Goal: Task Accomplishment & Management: Use online tool/utility

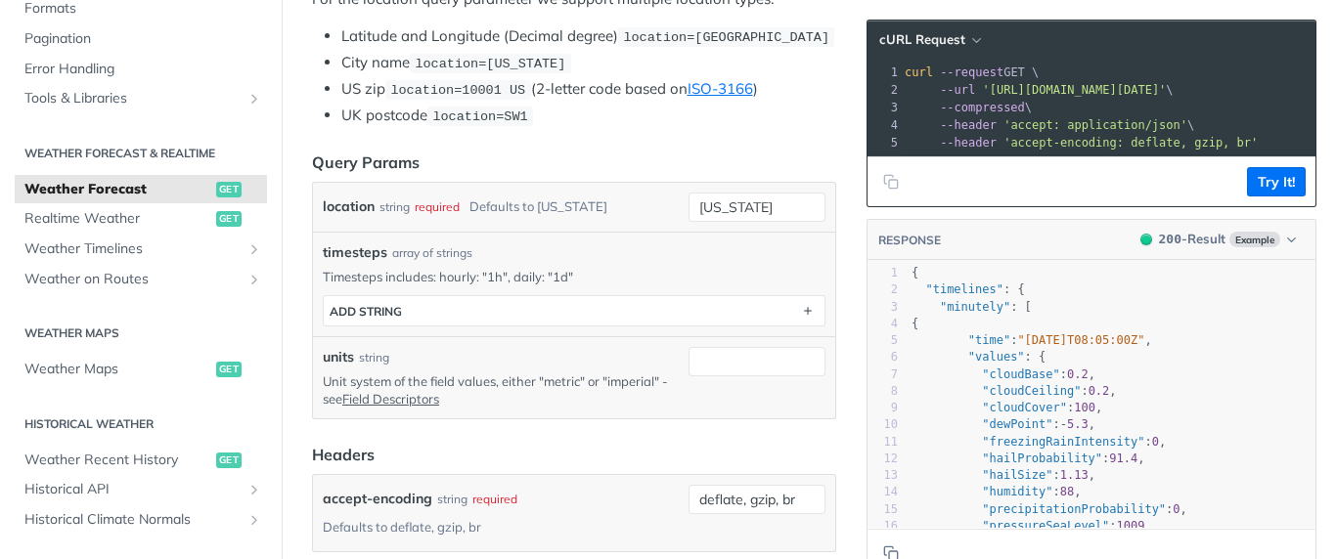
scroll to position [469, 0]
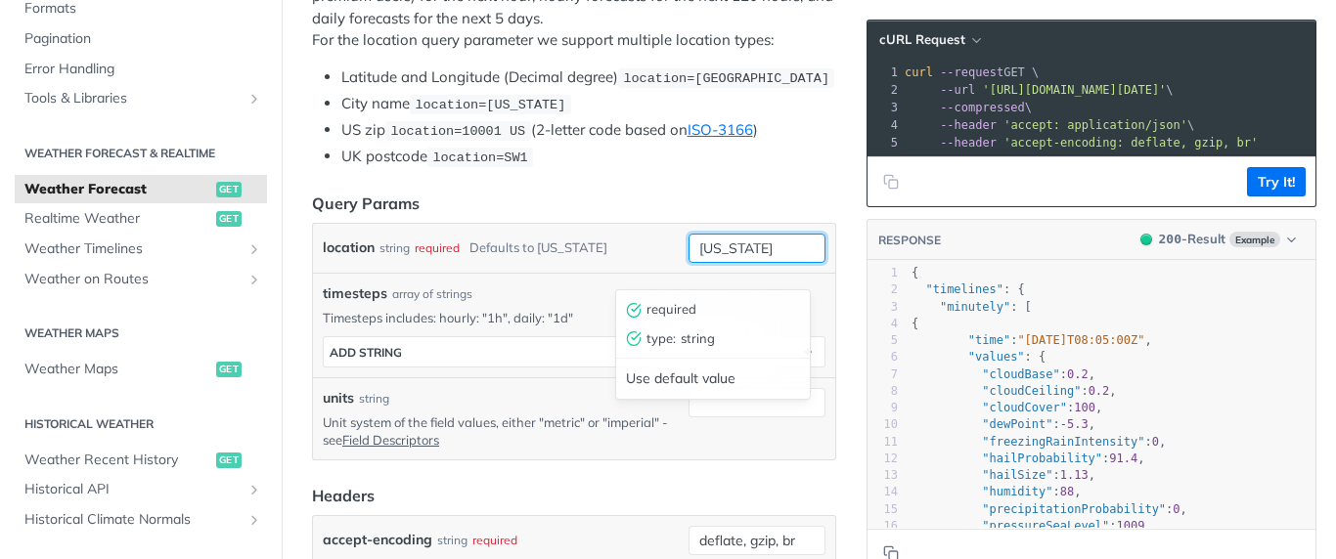
click at [764, 263] on input "[US_STATE]" at bounding box center [756, 248] width 137 height 29
type input "n"
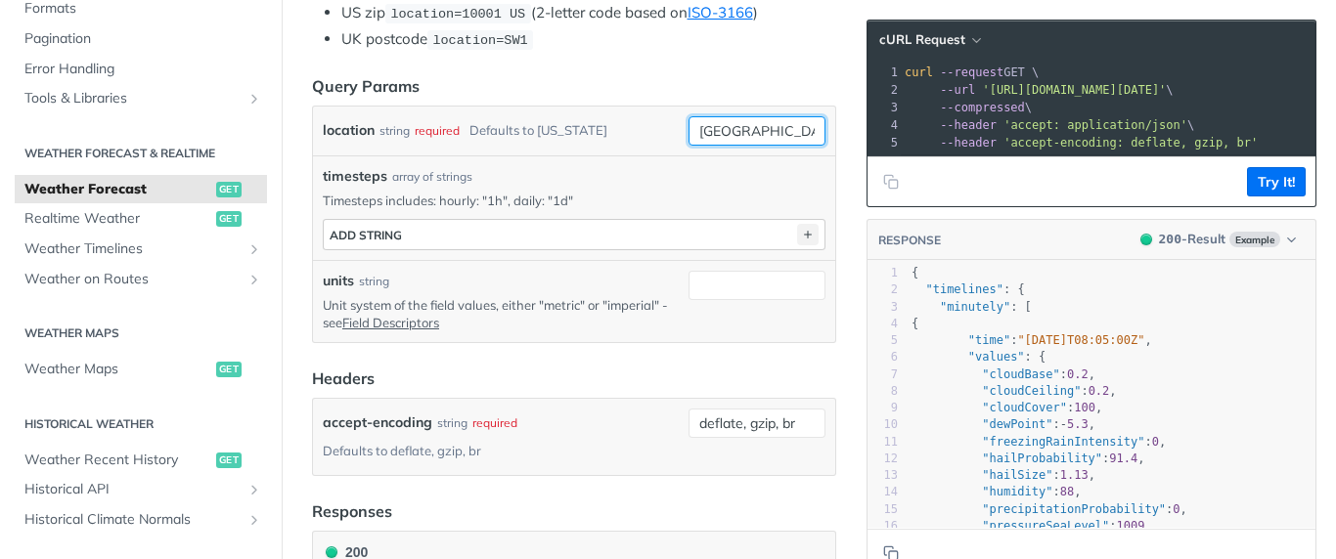
type input "[GEOGRAPHIC_DATA]"
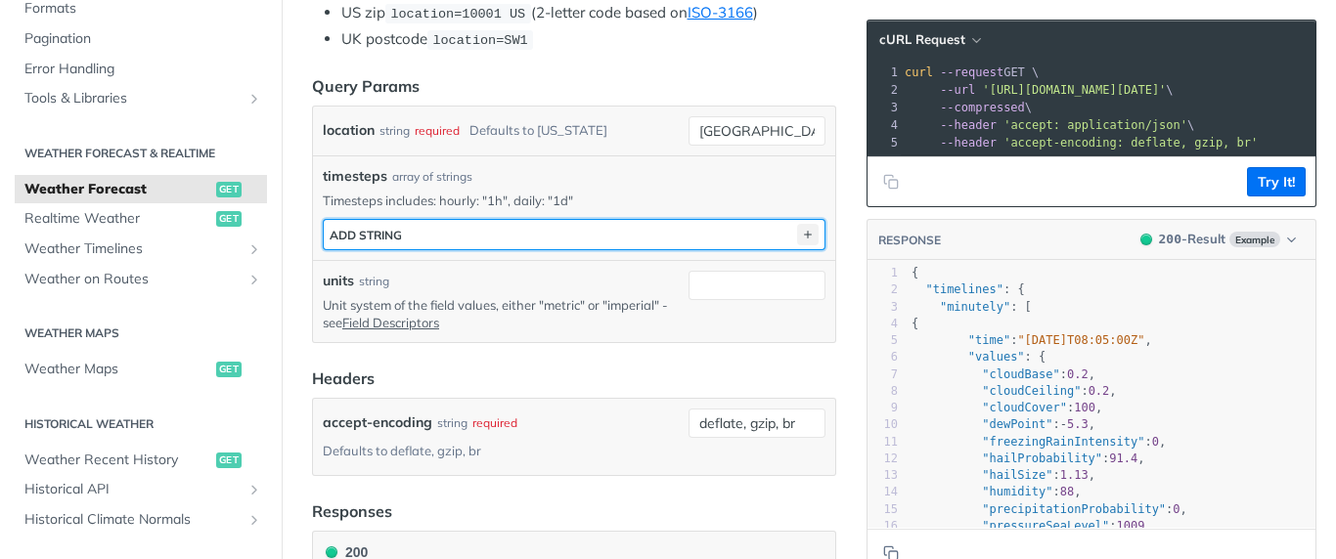
click at [797, 245] on icon "button" at bounding box center [808, 235] width 22 height 22
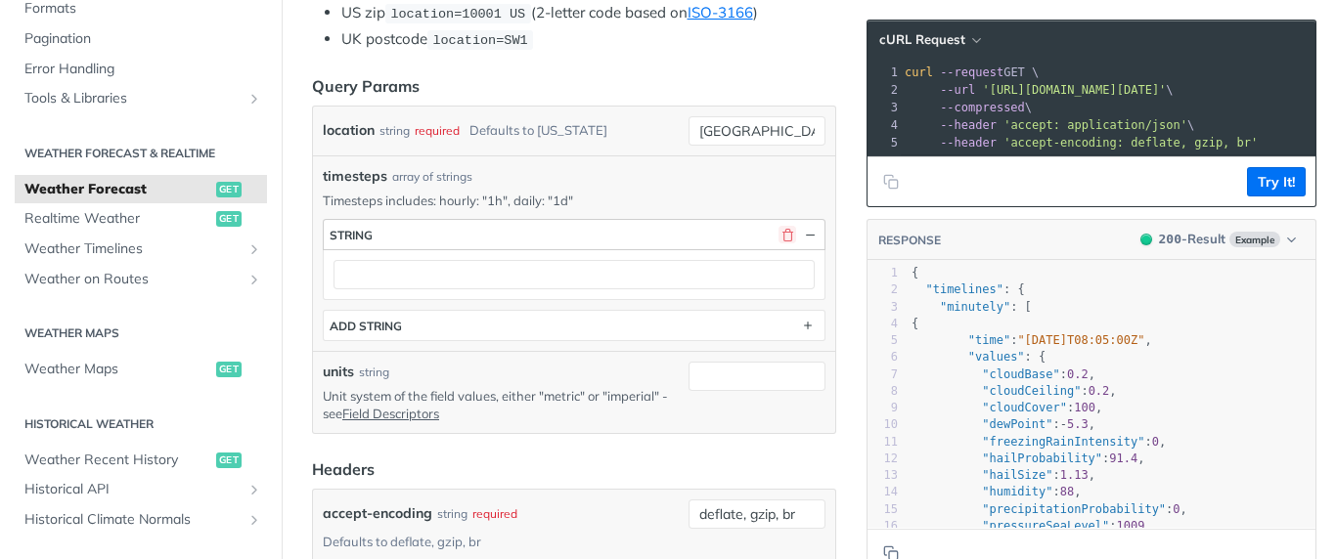
click at [778, 243] on button "button" at bounding box center [787, 235] width 18 height 18
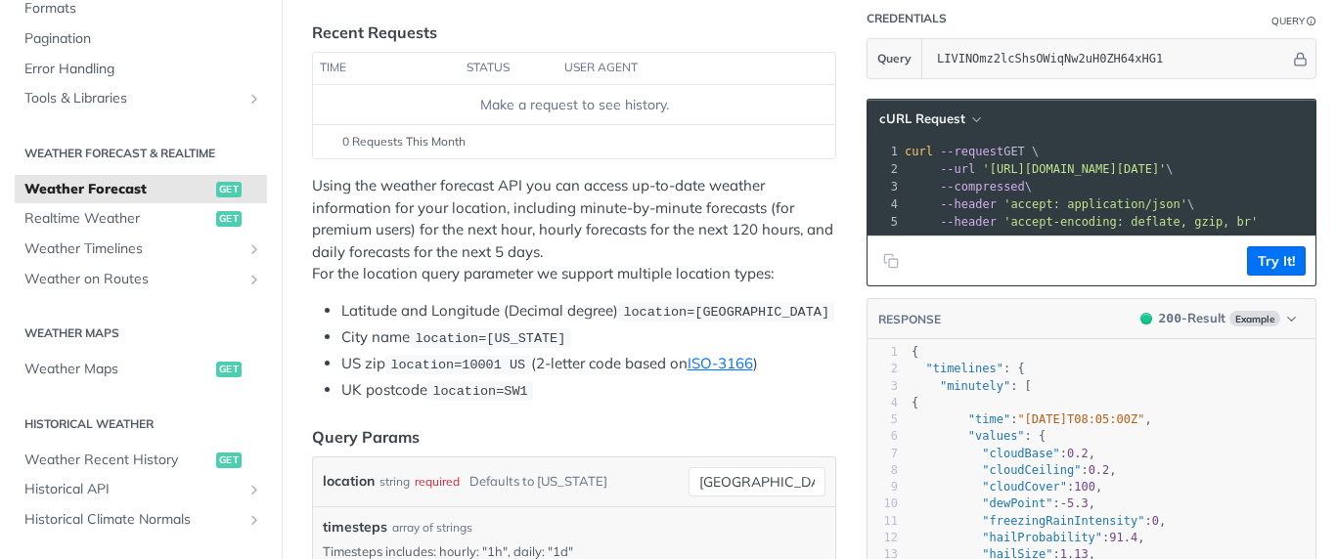
scroll to position [235, 0]
click at [698, 313] on span "location=[GEOGRAPHIC_DATA]" at bounding box center [726, 313] width 206 height 15
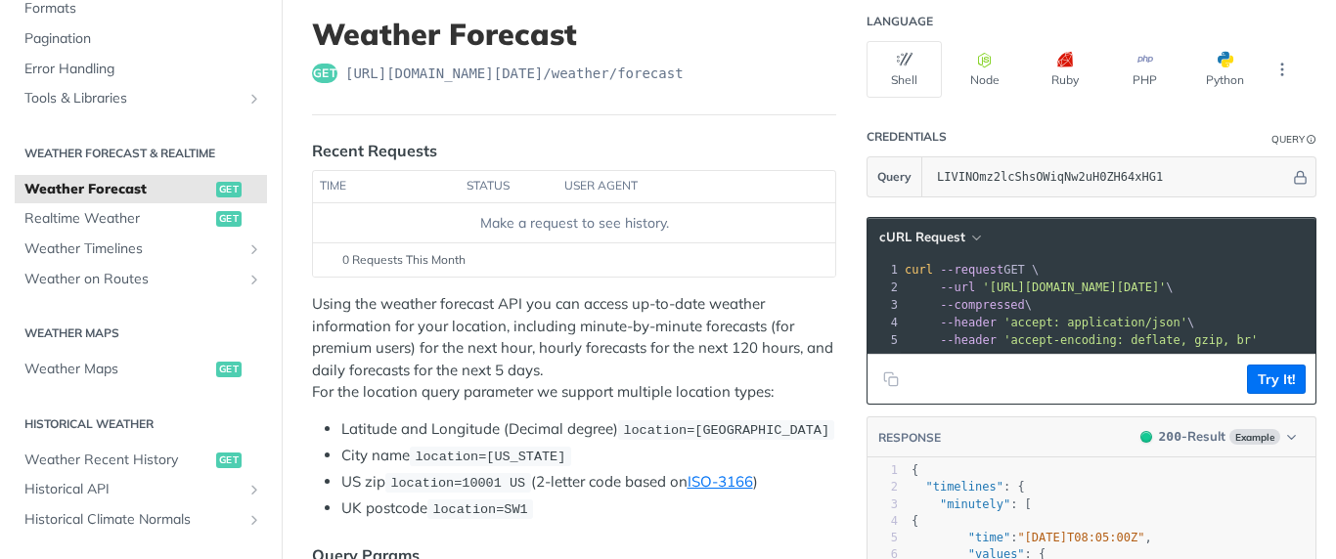
scroll to position [0, 0]
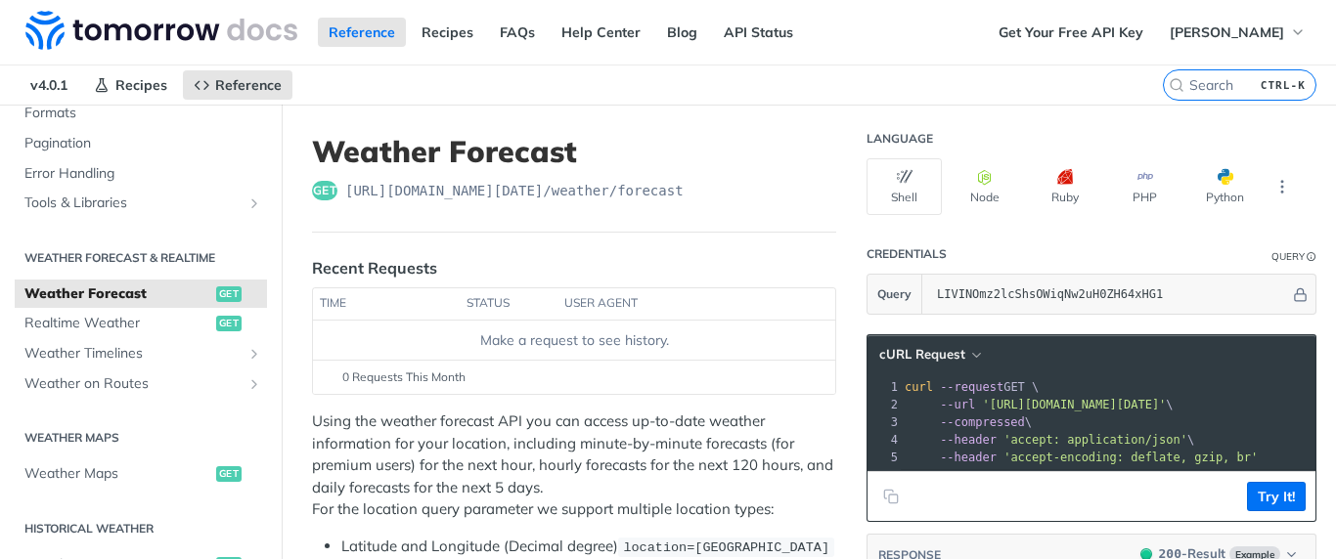
click at [320, 189] on span "get" at bounding box center [324, 191] width 25 height 20
drag, startPoint x: 703, startPoint y: 187, endPoint x: 614, endPoint y: 211, distance: 92.3
click at [614, 211] on header "Weather Forecast get [URL][DOMAIN_NAME][DATE] /weather/forecast" at bounding box center [574, 183] width 524 height 99
drag, startPoint x: 696, startPoint y: 190, endPoint x: 481, endPoint y: 205, distance: 215.7
click at [481, 205] on header "Weather Forecast get [URL][DOMAIN_NAME][DATE] /weather/forecast" at bounding box center [574, 183] width 524 height 99
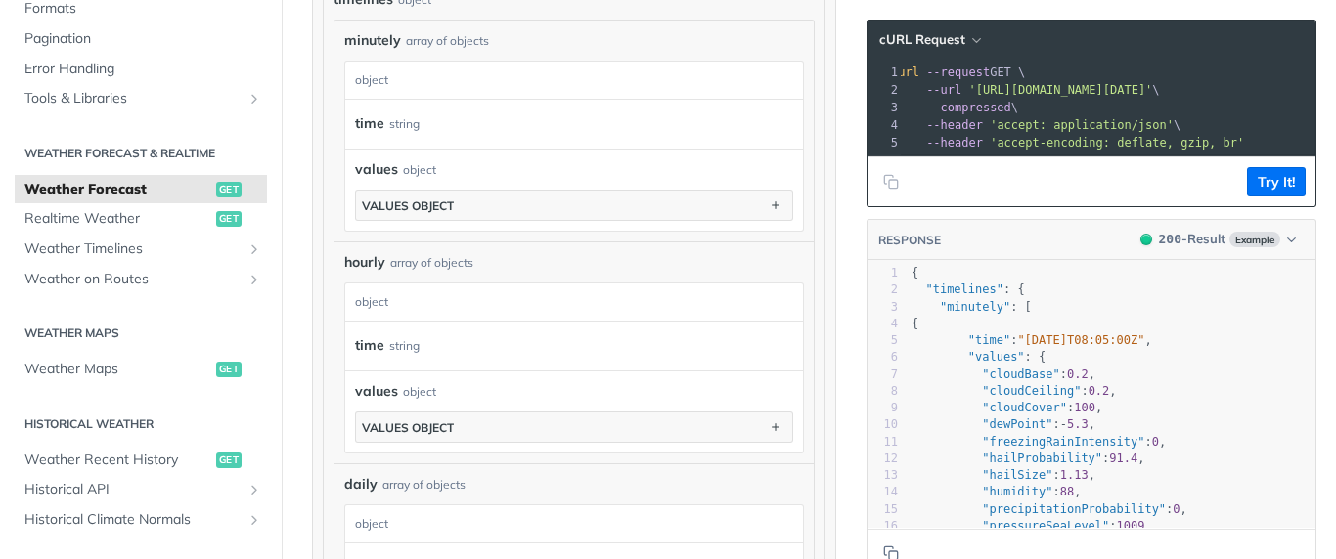
click at [421, 320] on div "object" at bounding box center [571, 302] width 453 height 37
click at [508, 273] on div "hourly array of objects" at bounding box center [574, 262] width 460 height 21
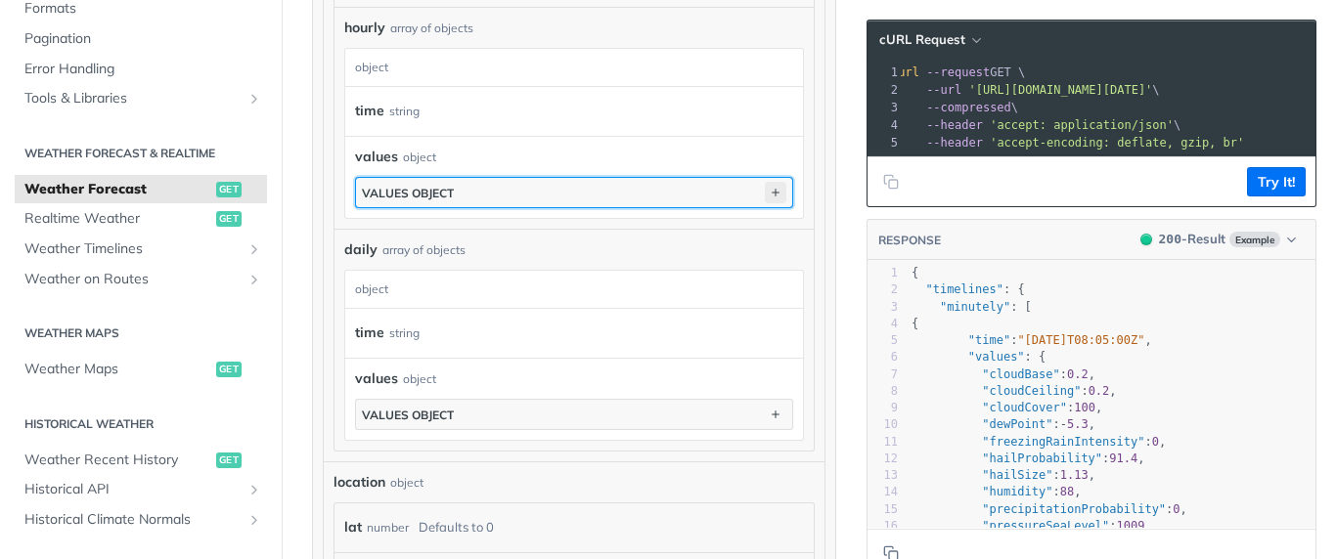
click at [765, 203] on icon "button" at bounding box center [776, 193] width 22 height 22
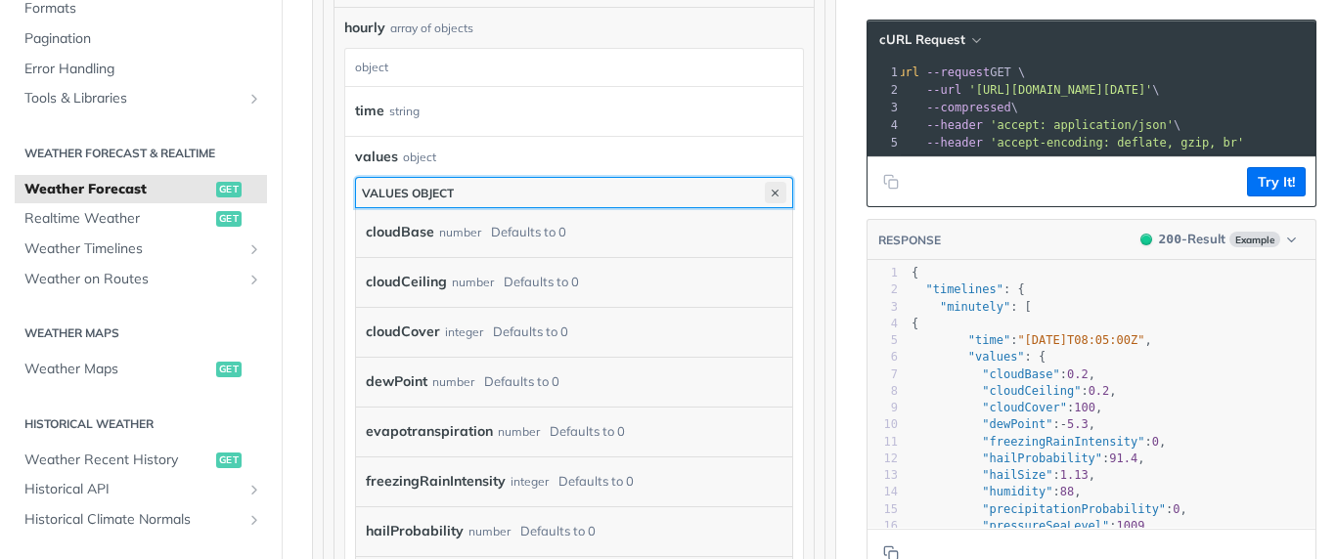
click at [765, 203] on icon "button" at bounding box center [776, 193] width 22 height 22
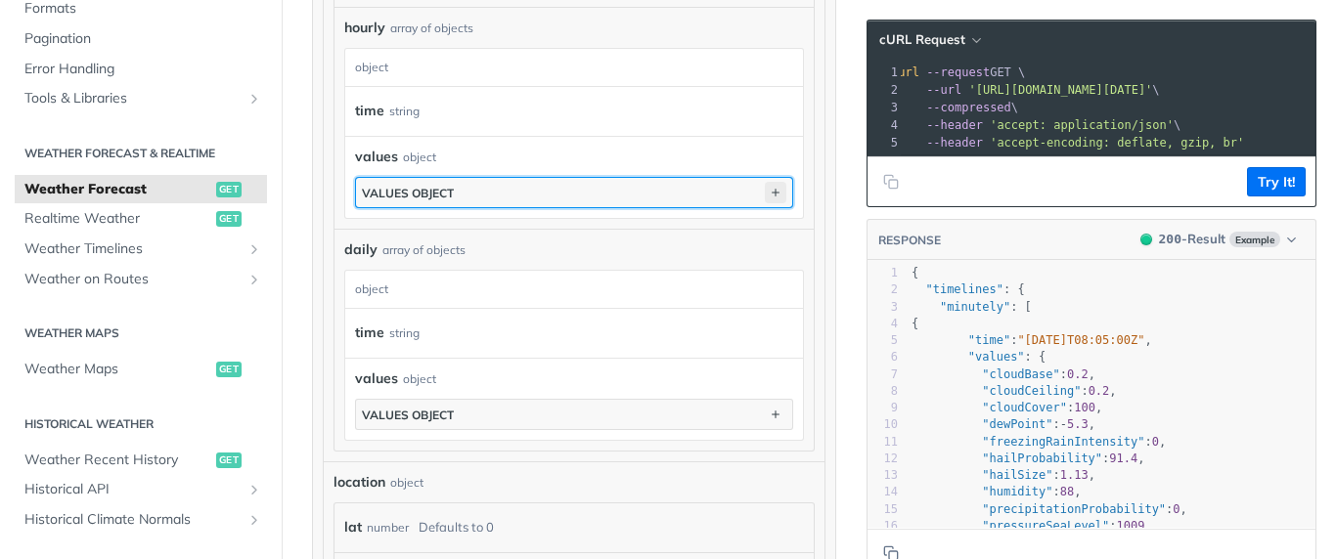
click at [765, 203] on icon "button" at bounding box center [776, 193] width 22 height 22
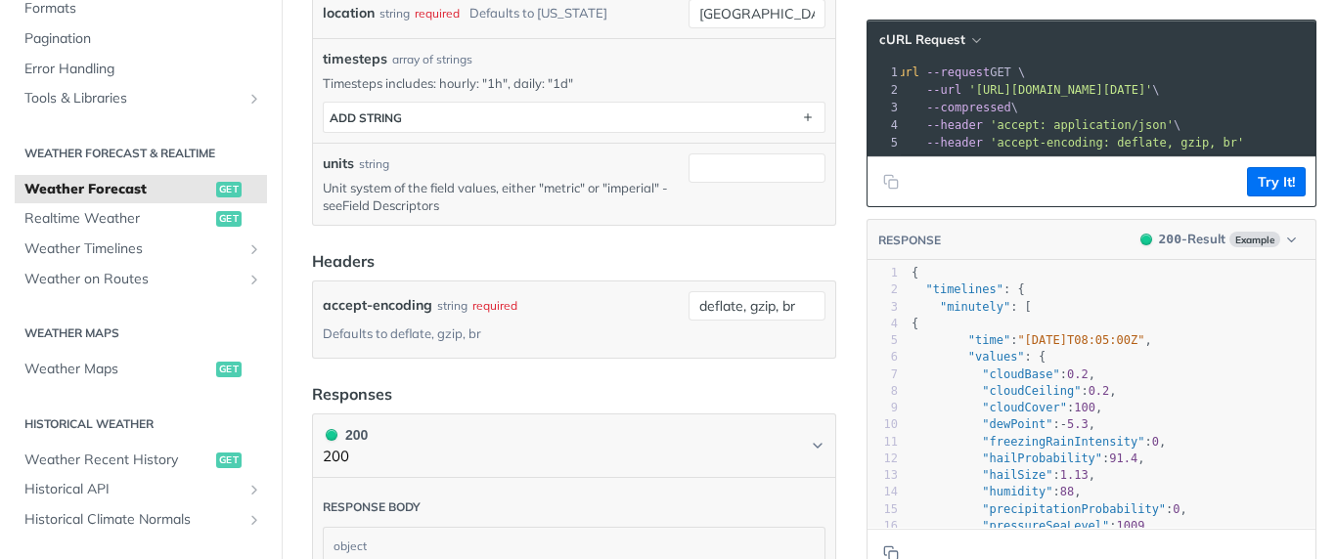
click at [418, 213] on link "Field Descriptors" at bounding box center [390, 206] width 97 height 16
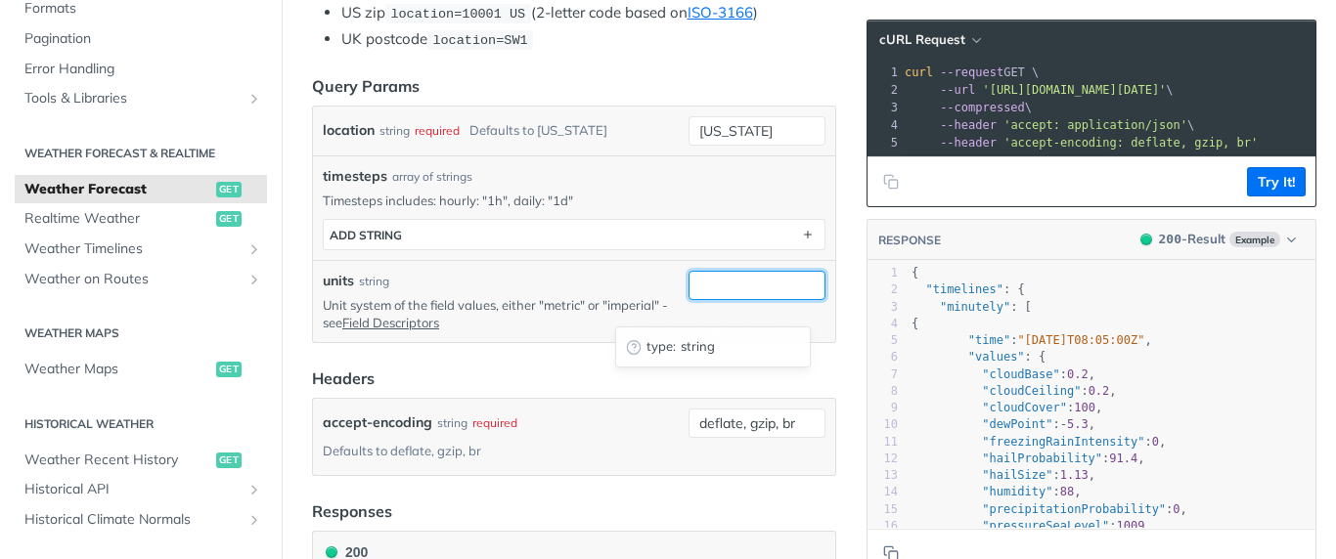
click at [709, 300] on input "units" at bounding box center [756, 285] width 137 height 29
type input "metric"
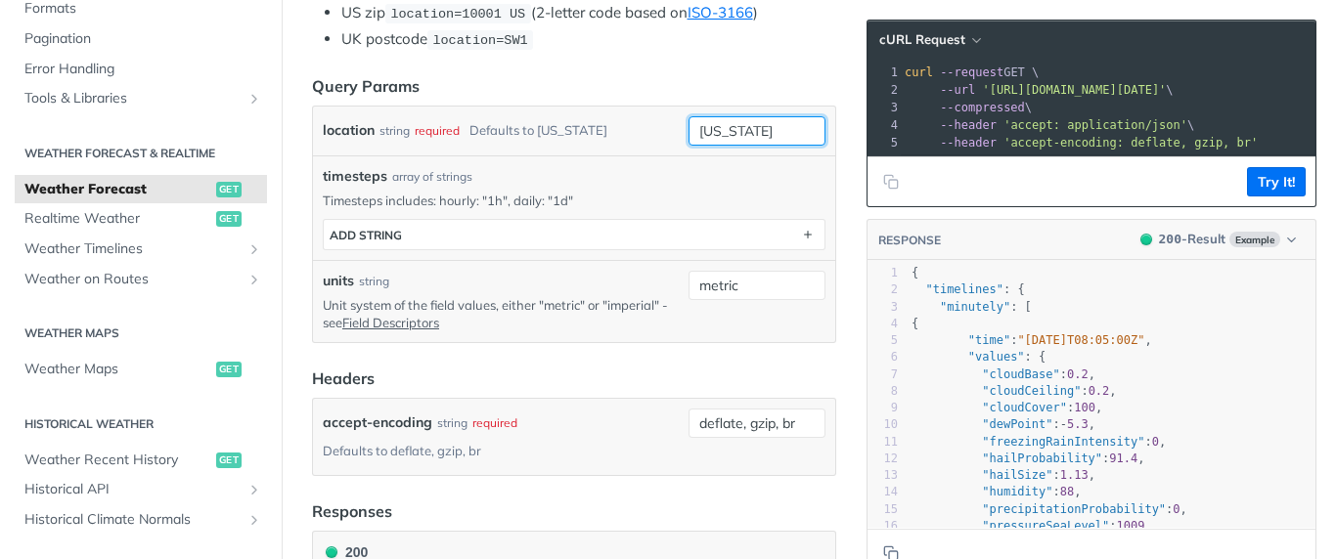
drag, startPoint x: 755, startPoint y: 157, endPoint x: 572, endPoint y: 157, distance: 182.9
click at [572, 146] on div "location string required Defaults to [US_STATE] [US_STATE]" at bounding box center [574, 130] width 503 height 29
type input "n"
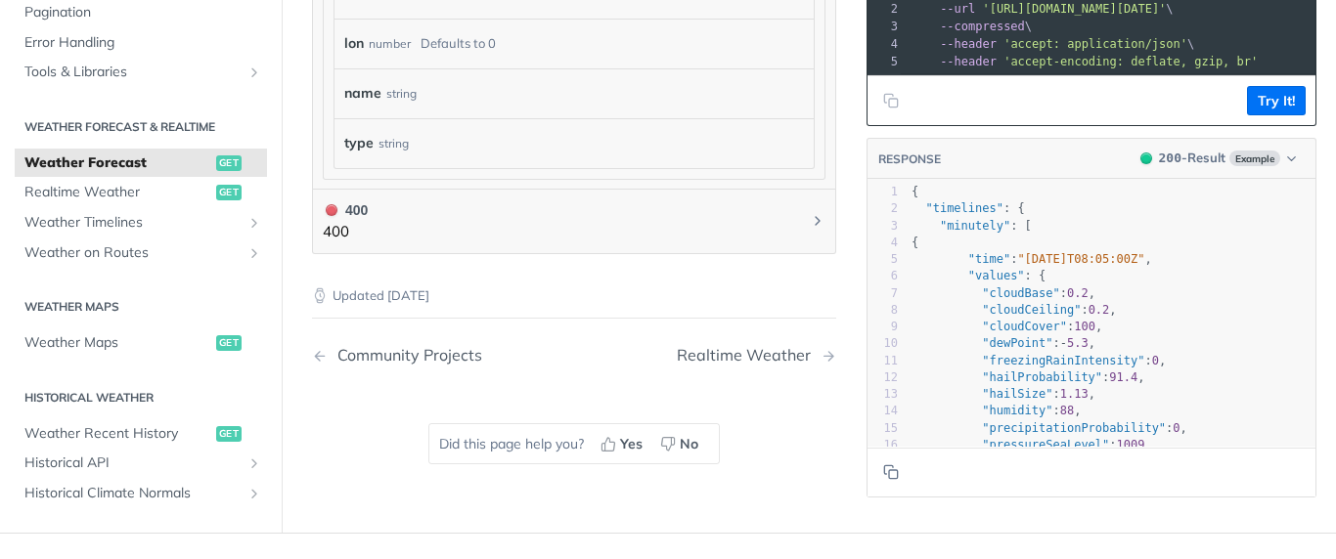
scroll to position [1760, 0]
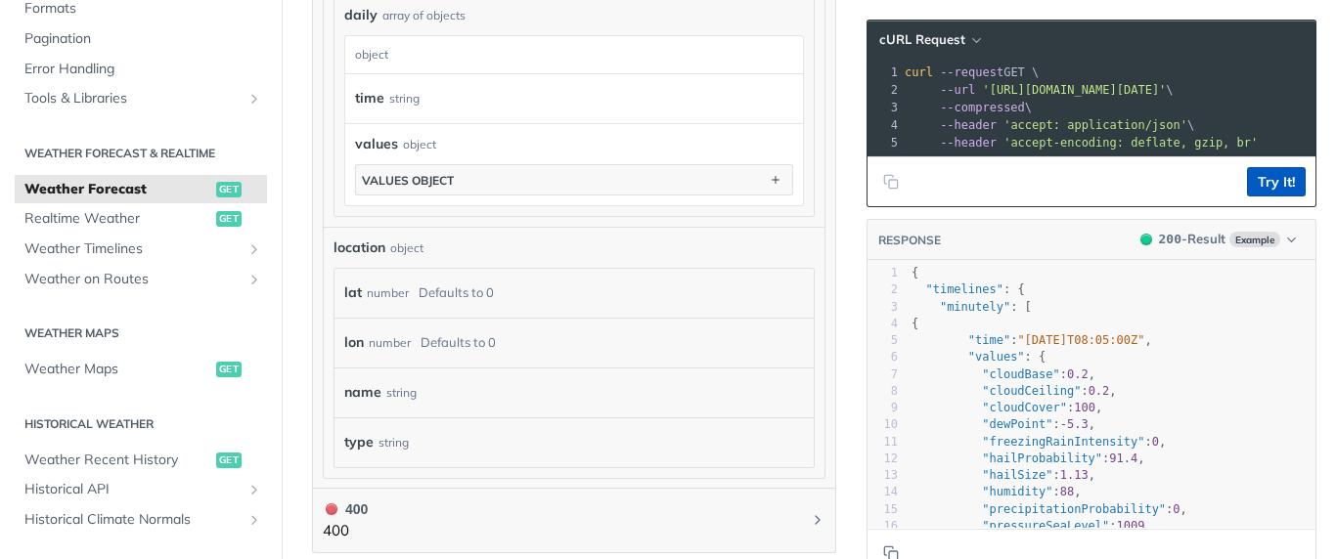
type input "[GEOGRAPHIC_DATA]"
click at [1262, 197] on button "Try It!" at bounding box center [1276, 181] width 59 height 29
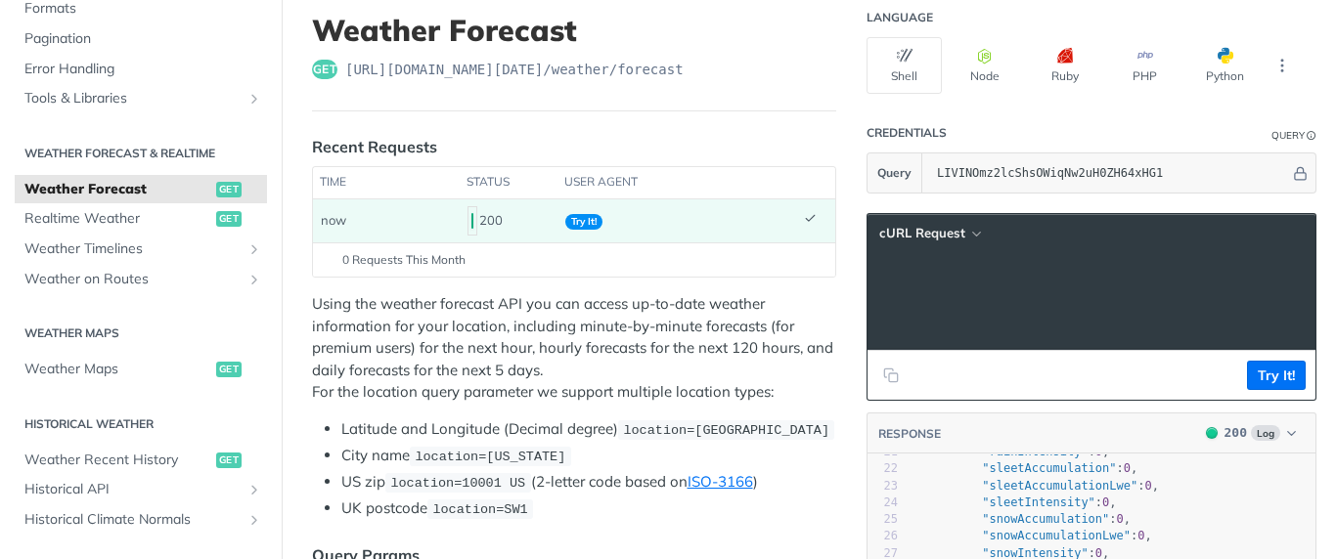
scroll to position [0, 433]
drag, startPoint x: 975, startPoint y: 283, endPoint x: 1327, endPoint y: 276, distance: 352.1
click at [1322, 272] on div "Jump to Content Reference Recipes FAQs Help Center Blog API Status Recipes Refe…" at bounding box center [668, 279] width 1336 height 559
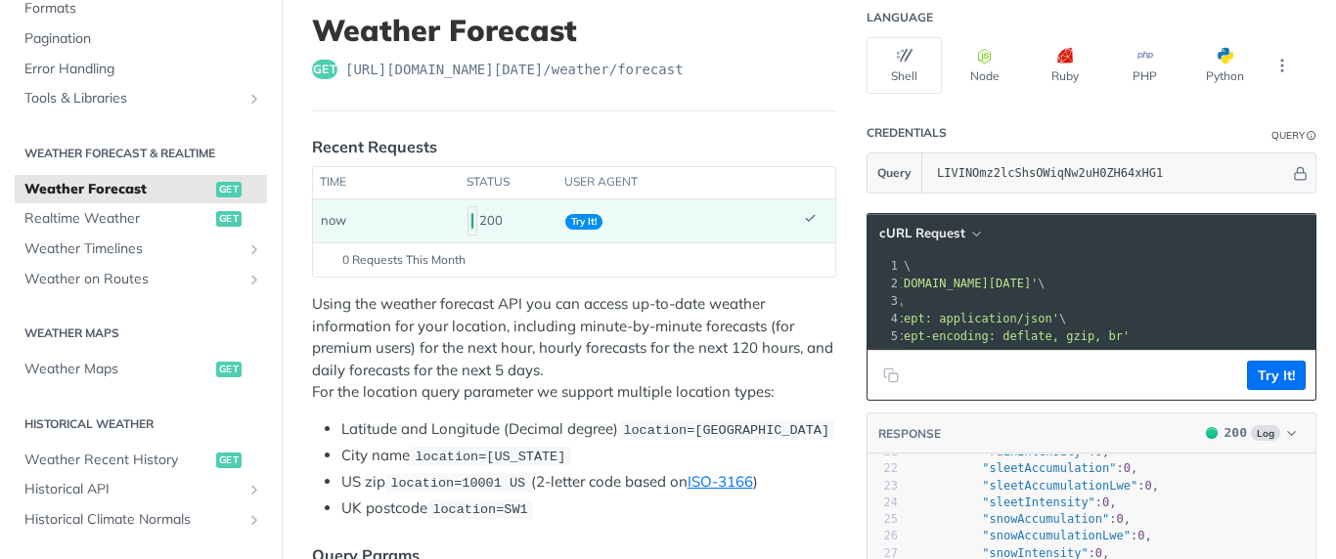
click at [919, 281] on span "'[URL][DOMAIN_NAME][DATE]'" at bounding box center [946, 284] width 184 height 14
click at [904, 286] on span "'[URL][DOMAIN_NAME][DATE]'" at bounding box center [946, 284] width 184 height 14
click at [907, 278] on span "'[URL][DOMAIN_NAME][DATE]'" at bounding box center [946, 284] width 184 height 14
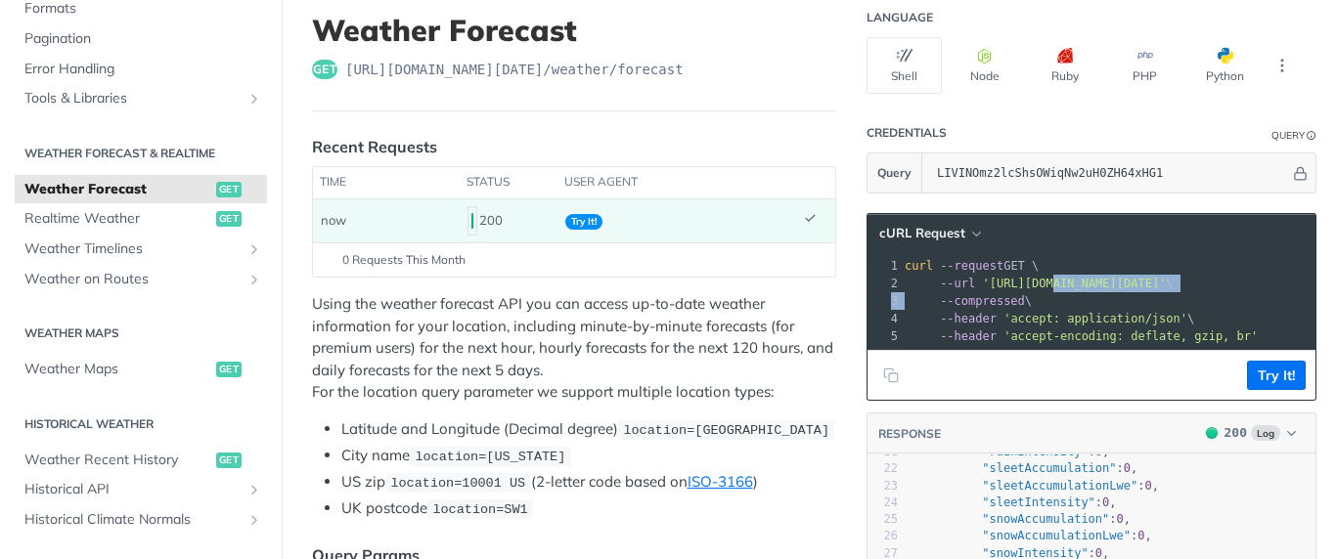
copy div "[DOMAIN_NAME][URL][DATE]' \ 3"
